Goal: Task Accomplishment & Management: Complete application form

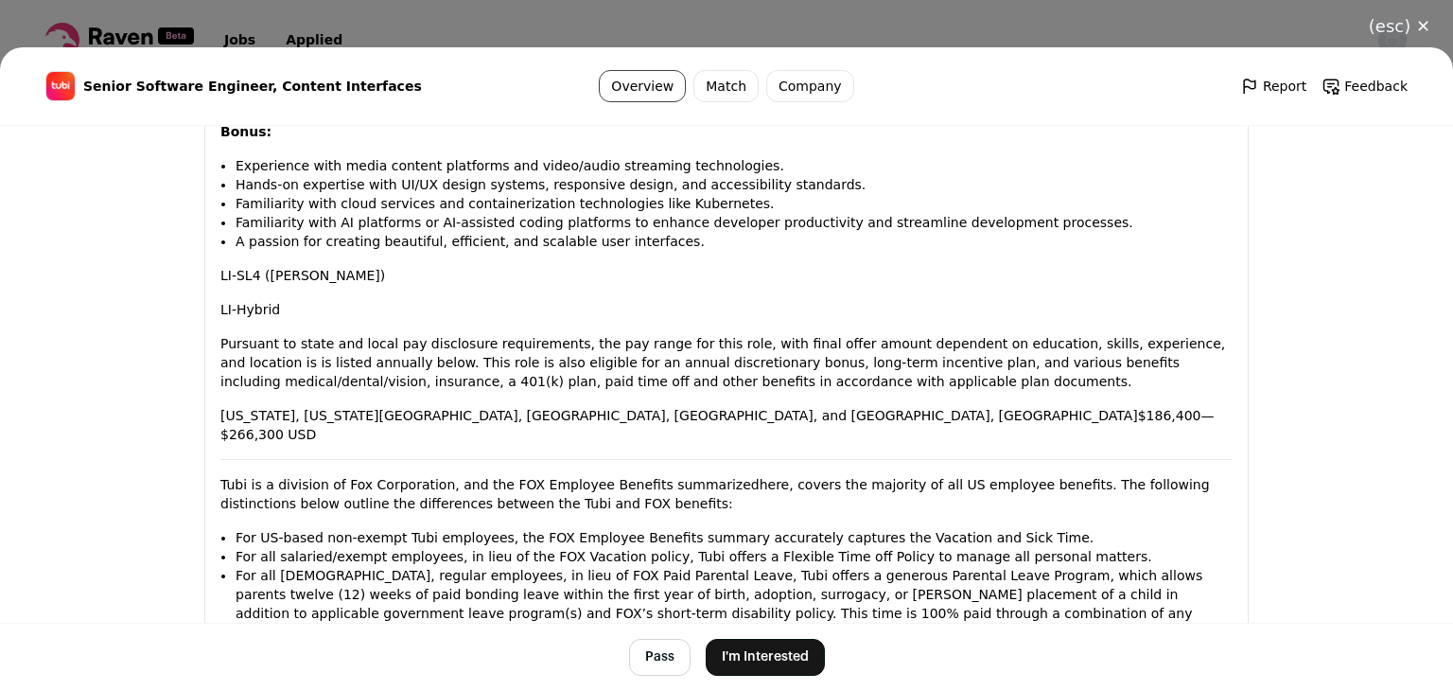
scroll to position [2111, 0]
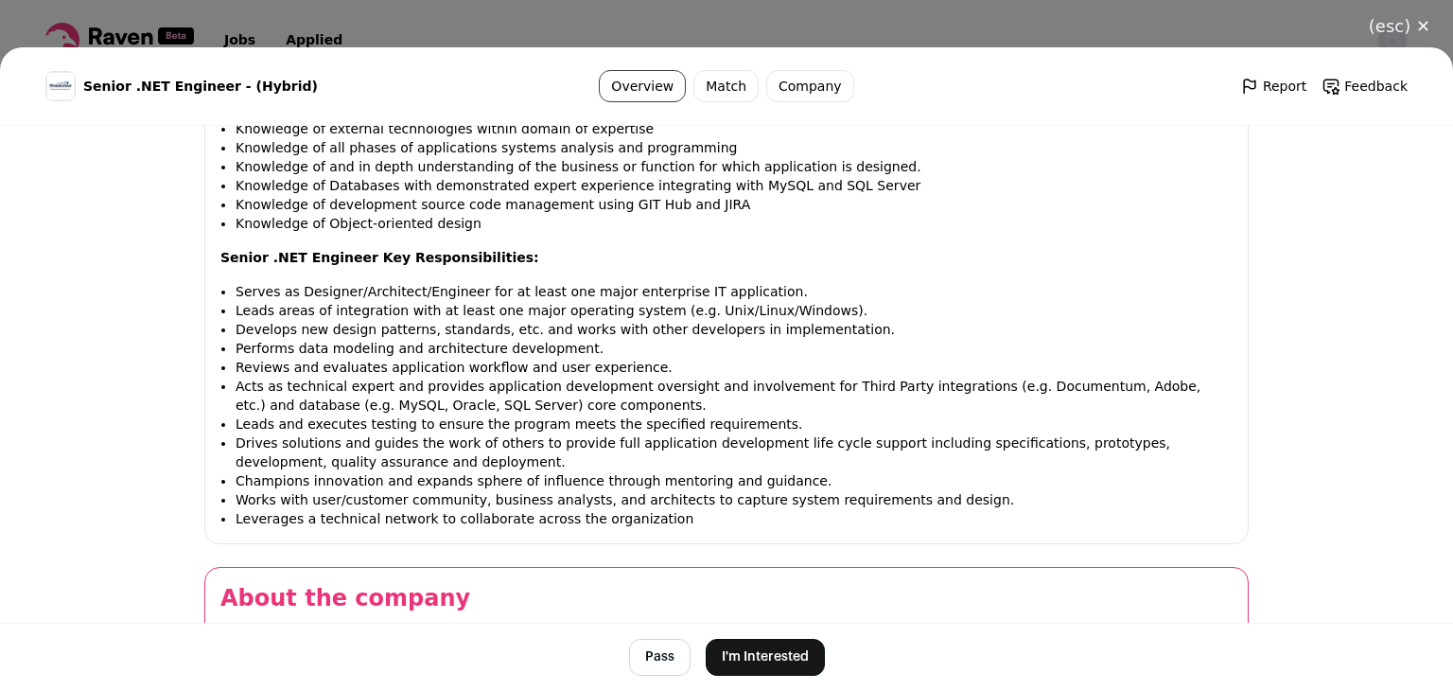
scroll to position [1300, 0]
click at [757, 656] on button "I'm Interested" at bounding box center [765, 657] width 119 height 37
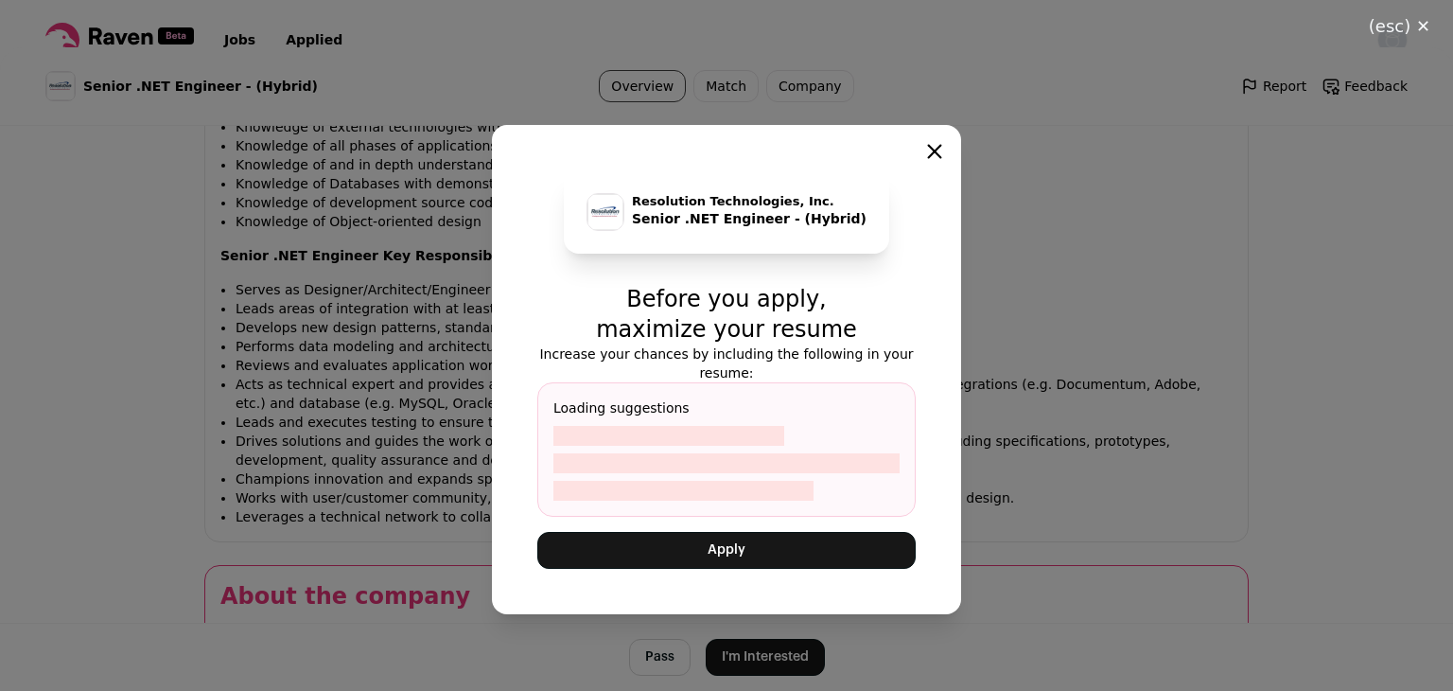
click at [709, 534] on button "Apply" at bounding box center [726, 550] width 378 height 37
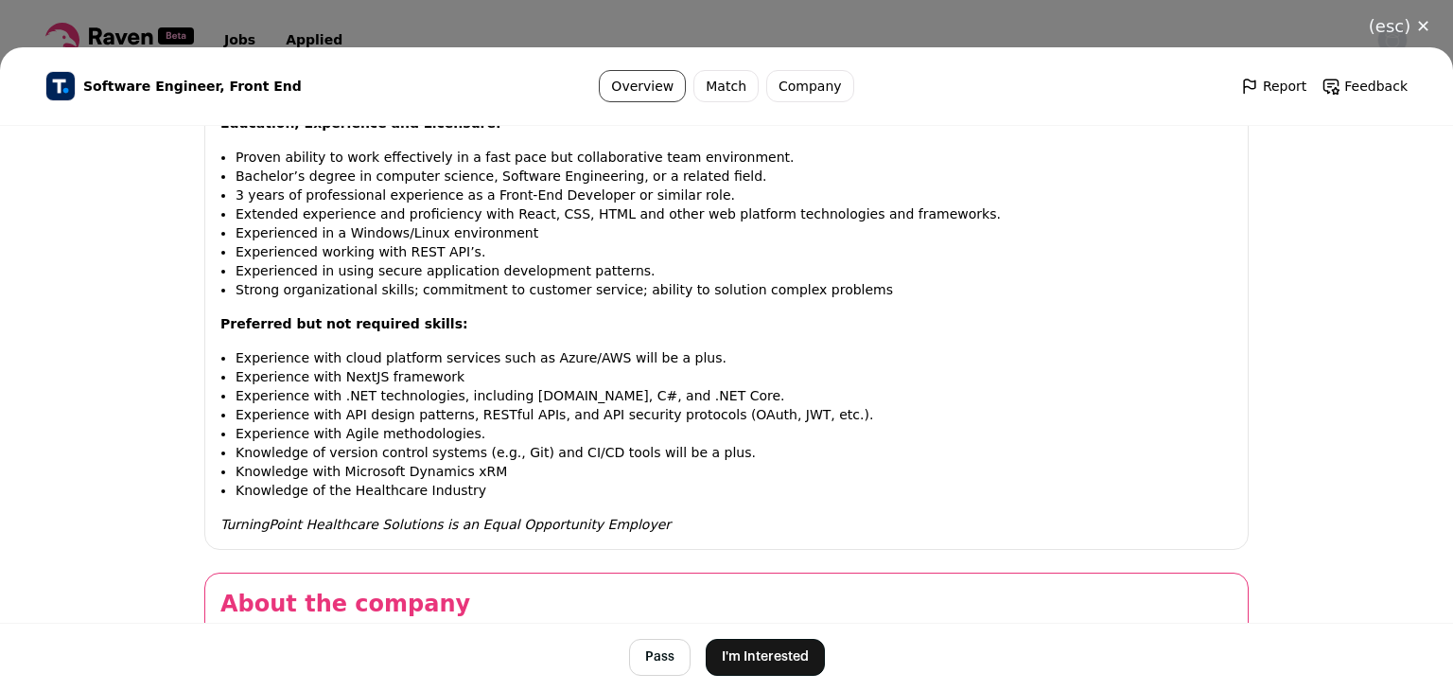
scroll to position [2015, 0]
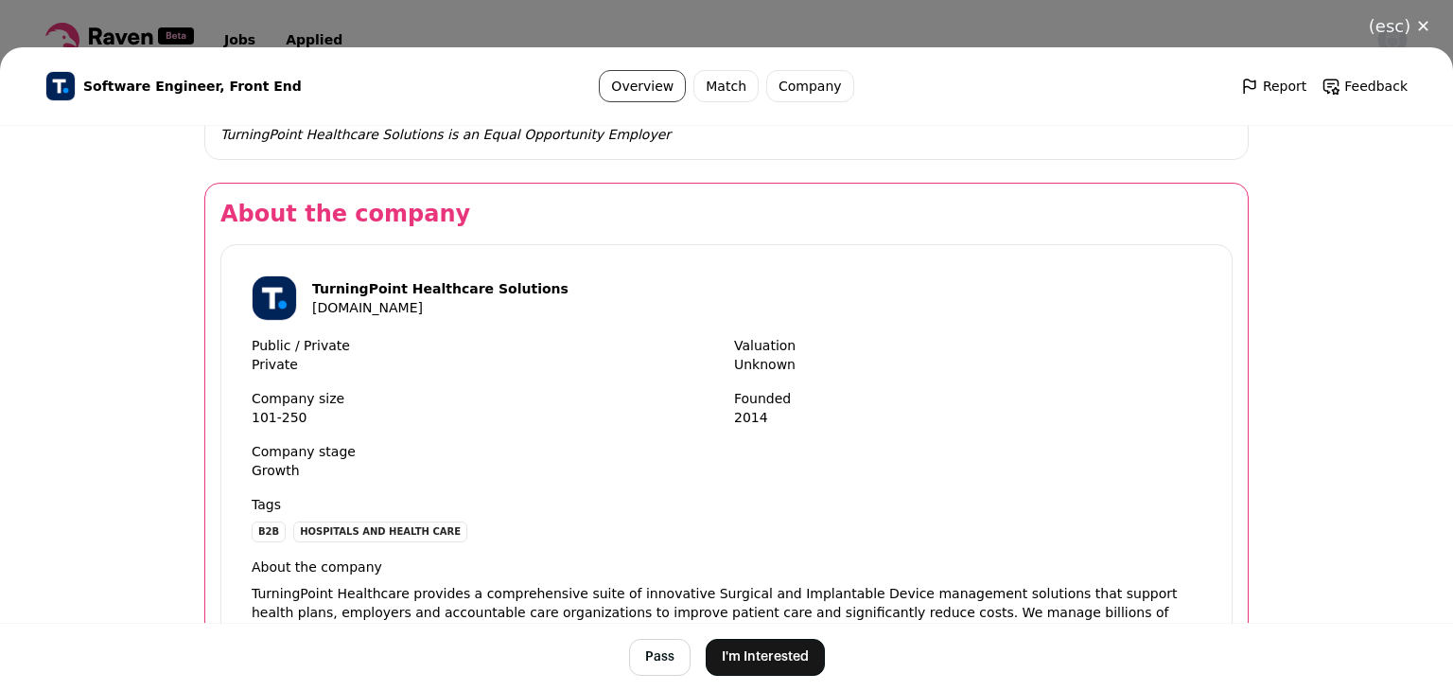
click at [772, 660] on button "I'm Interested" at bounding box center [765, 657] width 119 height 37
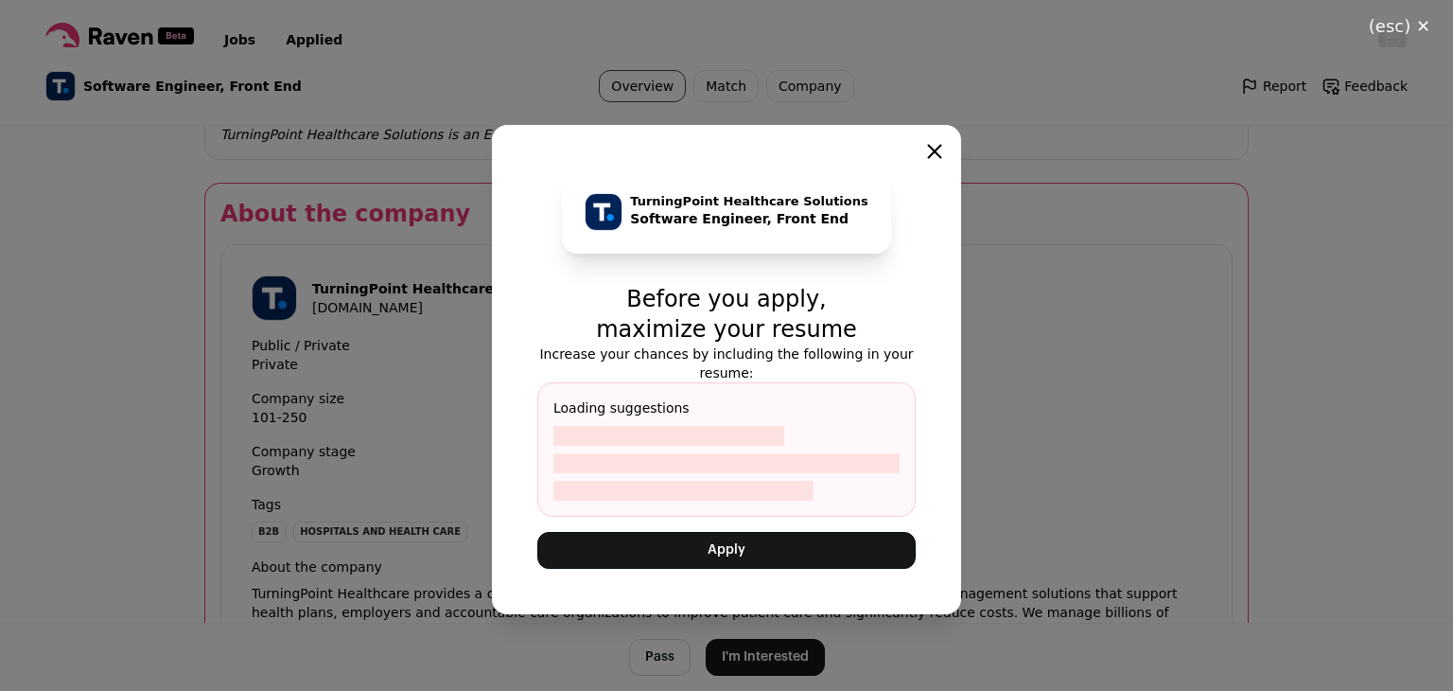
click at [716, 532] on button "Apply" at bounding box center [726, 550] width 378 height 37
